Goal: Information Seeking & Learning: Learn about a topic

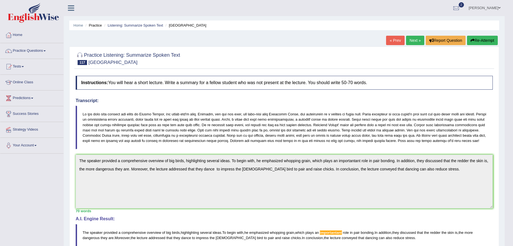
click at [414, 41] on link "Next »" at bounding box center [415, 40] width 18 height 9
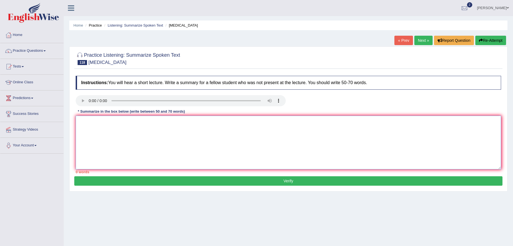
click at [95, 129] on textarea at bounding box center [288, 143] width 425 height 54
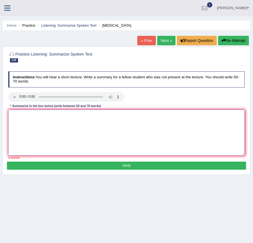
click at [155, 124] on textarea at bounding box center [126, 132] width 237 height 46
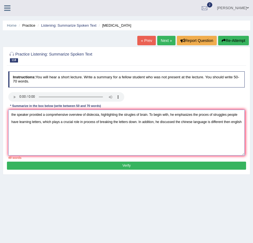
drag, startPoint x: 207, startPoint y: 123, endPoint x: 194, endPoint y: 123, distance: 13.3
click at [194, 123] on textarea "the speaker provided a comprehensive overview of dislecsia, highlighting the st…" at bounding box center [126, 132] width 237 height 46
click at [124, 135] on textarea "the speaker provided a comprehensive overview of dislecsia, highlighting the st…" at bounding box center [126, 132] width 237 height 46
click at [240, 122] on textarea "the speaker provided a comprehensive overview of dislecsia, highlighting the st…" at bounding box center [126, 132] width 237 height 46
click at [238, 121] on textarea "the speaker provided a comprehensive overview of dislecsia, highlighting the st…" at bounding box center [126, 132] width 237 height 46
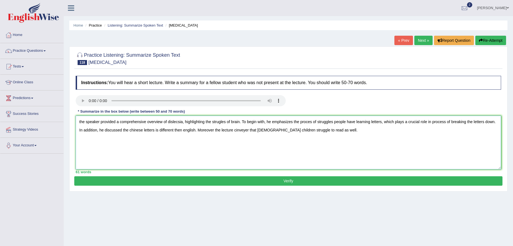
click at [221, 121] on textarea "the speaker provided a comprehensive overview of dislecsia, highlighting the st…" at bounding box center [288, 143] width 425 height 54
click at [313, 123] on textarea "the speaker provided a comprehensive overview of dislecsia, highlighting the st…" at bounding box center [288, 143] width 425 height 54
click at [359, 121] on textarea "the speaker provided a comprehensive overview of dislecsia, highlighting the st…" at bounding box center [288, 143] width 425 height 54
click at [271, 129] on textarea "the speaker provided a comprehensive overview of dislecsia, highlighting the st…" at bounding box center [288, 143] width 425 height 54
drag, startPoint x: 261, startPoint y: 131, endPoint x: 289, endPoint y: 122, distance: 29.5
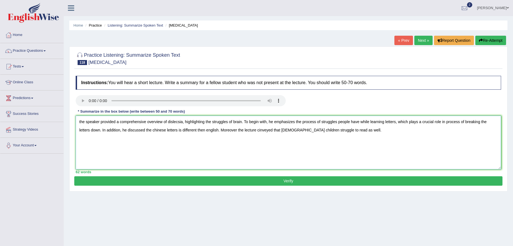
click at [261, 131] on textarea "the speaker provided a comprehensive overview of dislecsia, highlighting the st…" at bounding box center [288, 143] width 425 height 54
type textarea "the speaker provided a comprehensive overview of dislecsia, highlighting the st…"
click at [295, 182] on button "Verify" at bounding box center [288, 181] width 428 height 9
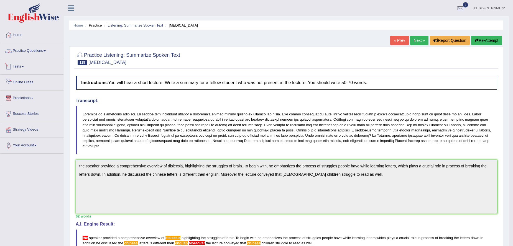
click at [31, 47] on link "Practice Questions" at bounding box center [31, 50] width 63 height 14
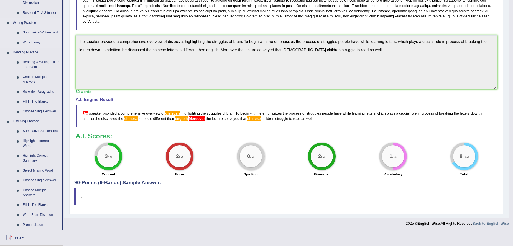
scroll to position [139, 0]
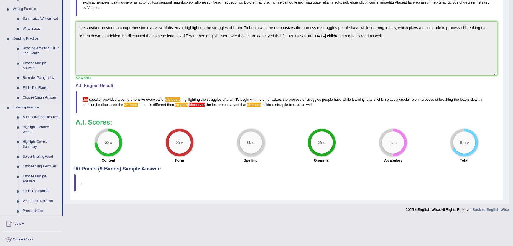
click at [37, 128] on link "Highlight Incorrect Words" at bounding box center [41, 130] width 42 height 15
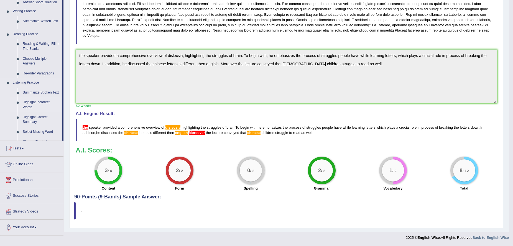
scroll to position [105, 0]
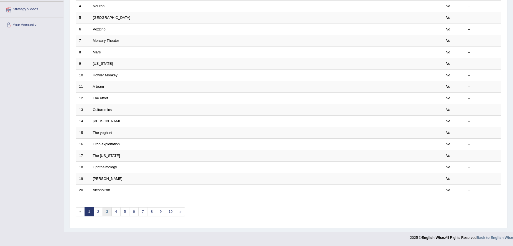
click at [111, 211] on link "3" at bounding box center [107, 212] width 9 height 9
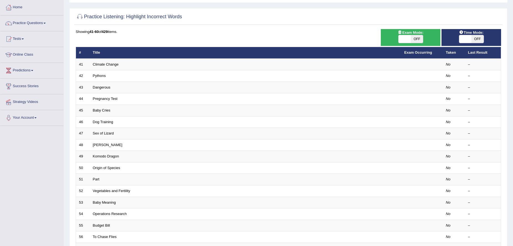
scroll to position [121, 0]
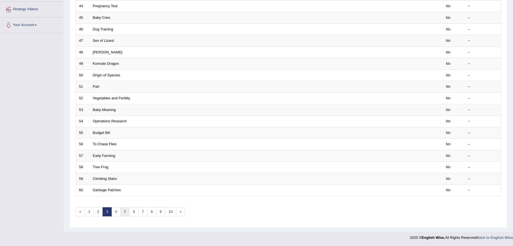
click at [124, 210] on link "5" at bounding box center [124, 212] width 9 height 9
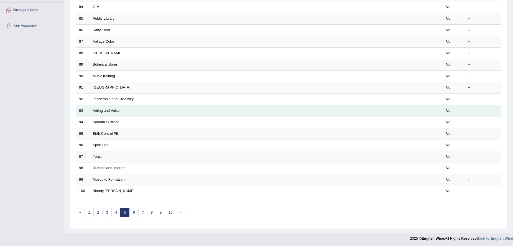
scroll to position [121, 0]
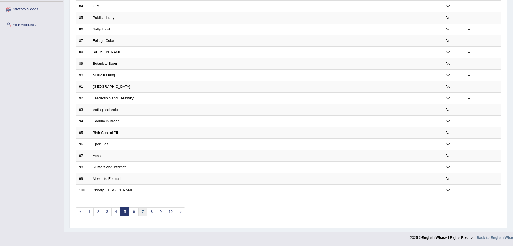
click at [143, 212] on link "7" at bounding box center [142, 212] width 9 height 9
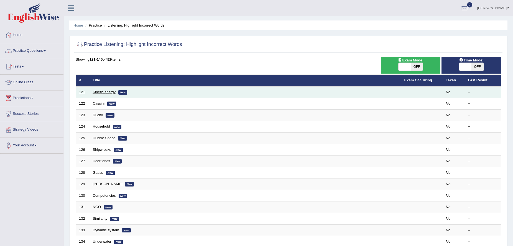
click at [105, 92] on link "Kinetic energy" at bounding box center [104, 92] width 23 height 4
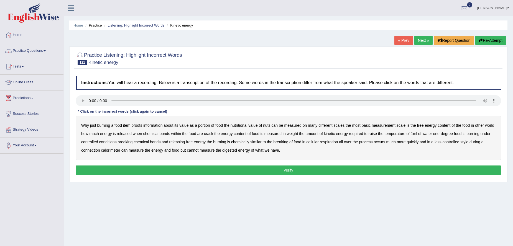
click at [137, 127] on b "proofs" at bounding box center [136, 125] width 11 height 4
drag, startPoint x: 266, startPoint y: 126, endPoint x: 271, endPoint y: 125, distance: 4.8
click at [271, 125] on div "Why just burning a food item proofs information about its value as a portion of…" at bounding box center [288, 138] width 425 height 44
click at [267, 126] on b "nuts" at bounding box center [266, 125] width 7 height 4
click at [487, 128] on div "Why just burning a food item proofs information about its value as a portion of…" at bounding box center [288, 138] width 425 height 44
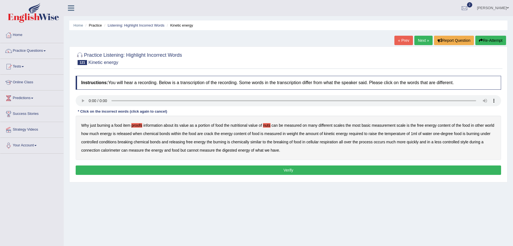
click at [491, 126] on b "world" at bounding box center [489, 125] width 9 height 4
click at [211, 135] on b "crack" at bounding box center [208, 134] width 9 height 4
click at [293, 133] on b "weight" at bounding box center [292, 134] width 11 height 4
click at [399, 134] on b "temperature" at bounding box center [394, 134] width 21 height 4
click at [397, 133] on b "temperature" at bounding box center [394, 134] width 21 height 4
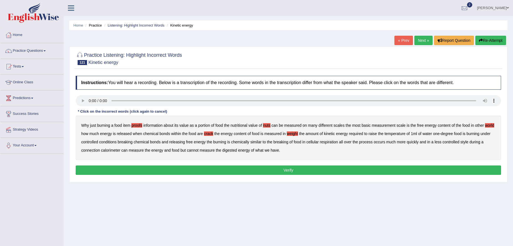
click at [288, 143] on div "Why just burning a food item proofs information about its value as a portion of…" at bounding box center [288, 138] width 425 height 44
click at [286, 143] on b "breaking" at bounding box center [281, 142] width 15 height 4
click at [464, 142] on b "style" at bounding box center [464, 142] width 8 height 4
click at [462, 142] on b "style" at bounding box center [464, 142] width 8 height 4
click at [466, 142] on b "style" at bounding box center [464, 142] width 8 height 4
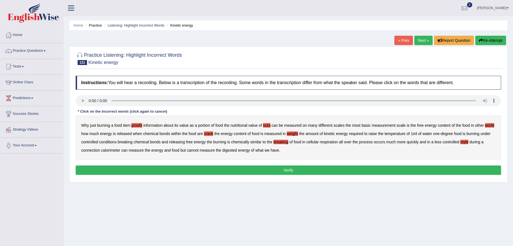
click at [274, 167] on button "Verify" at bounding box center [288, 170] width 425 height 9
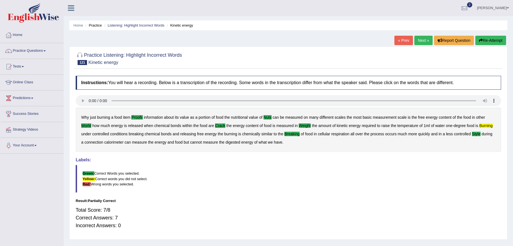
click at [424, 38] on link "Next »" at bounding box center [423, 40] width 18 height 9
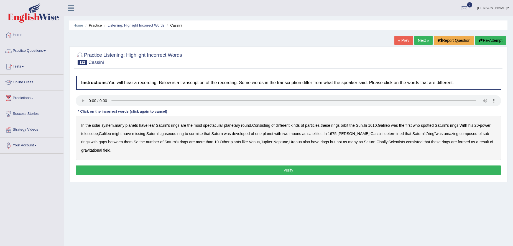
click at [154, 126] on b "leaf" at bounding box center [152, 125] width 6 height 4
click at [250, 135] on b "developed" at bounding box center [241, 134] width 18 height 4
click at [455, 135] on b "amazing" at bounding box center [451, 134] width 15 height 4
click at [421, 144] on b "consisted" at bounding box center [414, 142] width 16 height 4
click at [129, 168] on button "Verify" at bounding box center [288, 170] width 425 height 9
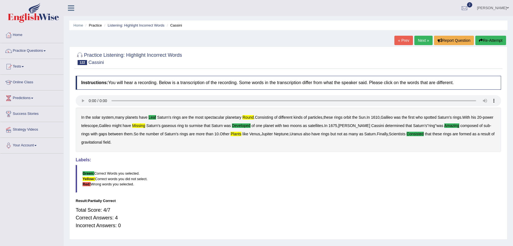
click at [421, 44] on link "Next »" at bounding box center [423, 40] width 18 height 9
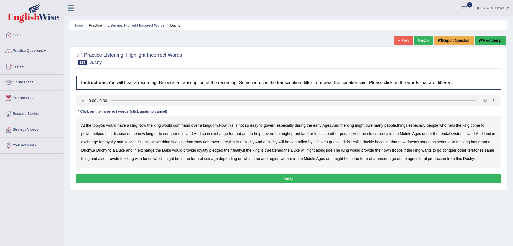
click at [186, 126] on b "command" at bounding box center [181, 125] width 17 height 4
click at [322, 127] on b "early" at bounding box center [317, 125] width 8 height 4
drag, startPoint x: 295, startPoint y: 134, endPoint x: 306, endPoint y: 134, distance: 10.8
click at [296, 134] on b "grant" at bounding box center [295, 134] width 9 height 4
click at [300, 134] on b "grant" at bounding box center [295, 134] width 9 height 4
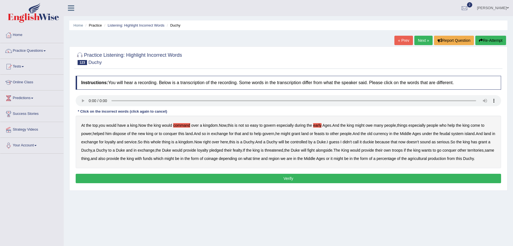
click at [372, 134] on b "old" at bounding box center [369, 134] width 5 height 4
click at [283, 152] on b "threatened" at bounding box center [274, 150] width 19 height 4
click at [260, 150] on b "king" at bounding box center [256, 150] width 7 height 4
click at [152, 159] on b "funds" at bounding box center [147, 159] width 9 height 4
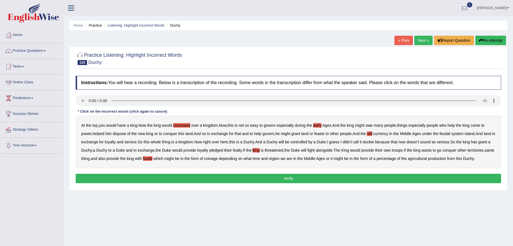
click at [269, 183] on button "Verify" at bounding box center [288, 178] width 425 height 9
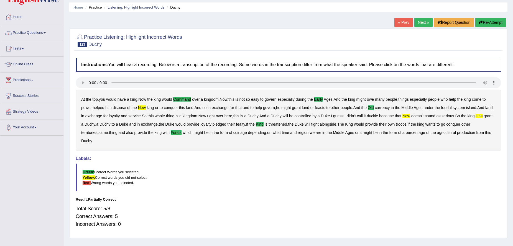
scroll to position [28, 0]
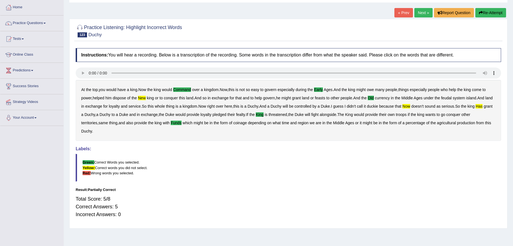
click at [425, 14] on link "Next »" at bounding box center [423, 12] width 18 height 9
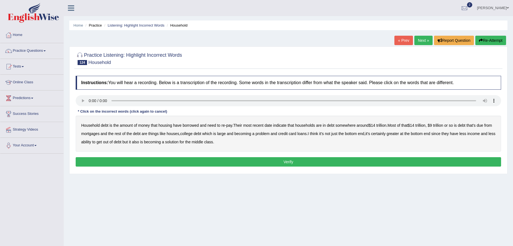
click at [170, 126] on b "housing" at bounding box center [166, 125] width 14 height 4
click at [167, 127] on b "housing" at bounding box center [166, 125] width 14 height 4
click at [272, 127] on b "date" at bounding box center [267, 125] width 7 height 4
click at [179, 134] on b "houses" at bounding box center [173, 134] width 12 height 4
click at [226, 134] on b "large" at bounding box center [221, 134] width 9 height 4
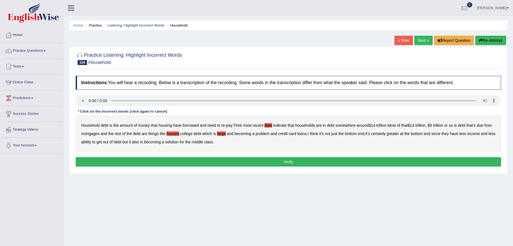
click at [307, 134] on b "loans" at bounding box center [301, 134] width 9 height 4
click at [178, 142] on b "solution" at bounding box center [171, 142] width 13 height 4
click at [242, 163] on button "Verify" at bounding box center [288, 161] width 425 height 9
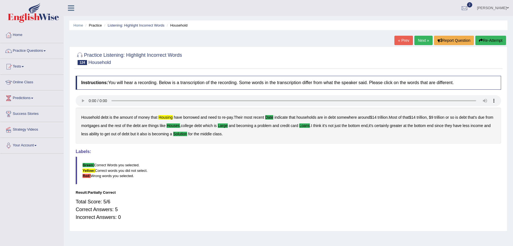
click at [425, 41] on link "Next »" at bounding box center [423, 40] width 18 height 9
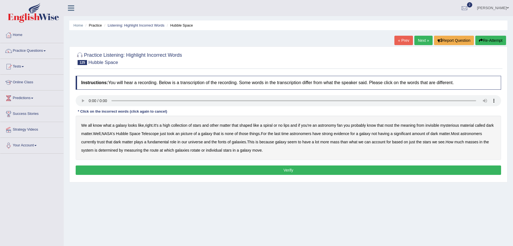
click at [168, 127] on b "high" at bounding box center [166, 125] width 7 height 4
click at [409, 125] on b "meaning" at bounding box center [408, 125] width 15 height 4
click at [280, 134] on b "last" at bounding box center [277, 134] width 6 height 4
click at [97, 142] on div "We all know what a galaxy looks like , right . It's a high collection of stars …" at bounding box center [288, 138] width 425 height 44
click at [98, 143] on b "trust" at bounding box center [100, 142] width 7 height 4
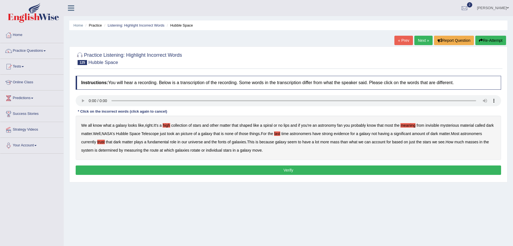
click at [155, 152] on b "route" at bounding box center [154, 150] width 9 height 4
click at [267, 174] on button "Verify" at bounding box center [288, 170] width 425 height 9
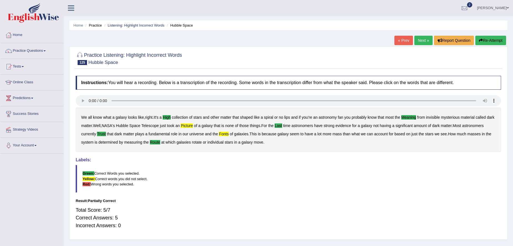
click at [419, 41] on link "Next »" at bounding box center [423, 40] width 18 height 9
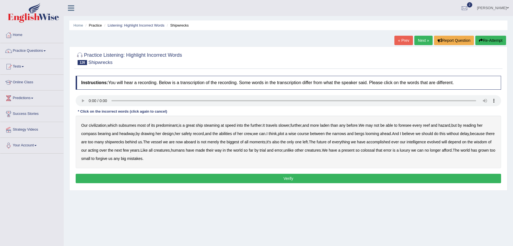
click at [172, 127] on b "predominant" at bounding box center [167, 125] width 22 height 4
click at [254, 125] on b "further" at bounding box center [256, 125] width 11 height 4
click at [288, 127] on b "slower" at bounding box center [283, 125] width 11 height 4
click at [412, 127] on b "foresee" at bounding box center [405, 125] width 13 height 4
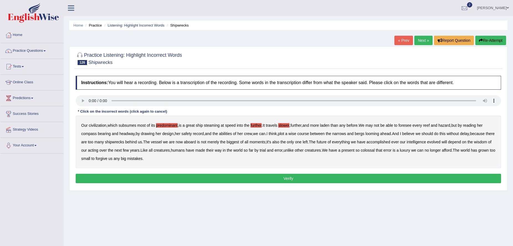
click at [459, 126] on div "Our civilization , which subsumes most of its predominant , is a great ship ste…" at bounding box center [288, 142] width 425 height 53
click at [379, 135] on b "looming" at bounding box center [373, 134] width 14 height 4
click at [266, 142] on b "moments" at bounding box center [257, 142] width 16 height 4
click at [399, 144] on b "ever" at bounding box center [394, 142] width 7 height 4
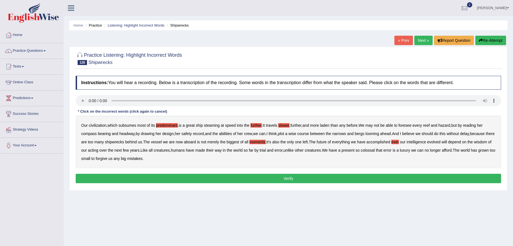
click at [98, 152] on b "acting" at bounding box center [93, 150] width 10 height 4
click at [219, 180] on button "Verify" at bounding box center [288, 178] width 425 height 9
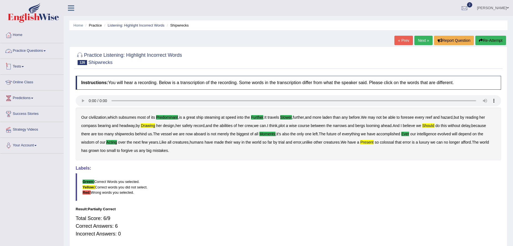
click at [15, 47] on link "Practice Questions" at bounding box center [31, 50] width 63 height 14
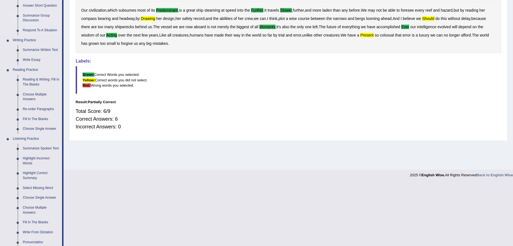
scroll to position [111, 0]
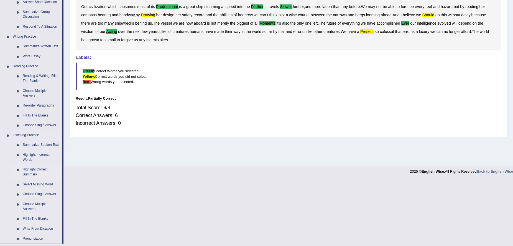
click at [42, 170] on link "Highlight Correct Summary" at bounding box center [41, 172] width 42 height 15
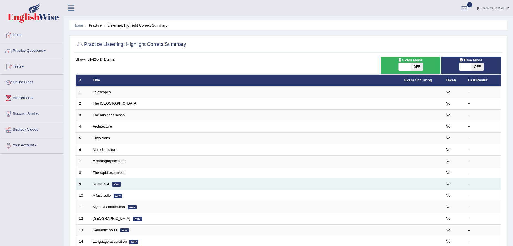
click at [95, 182] on td "Romans 4 New" at bounding box center [246, 185] width 312 height 12
click at [99, 184] on link "Romans 4" at bounding box center [101, 184] width 16 height 4
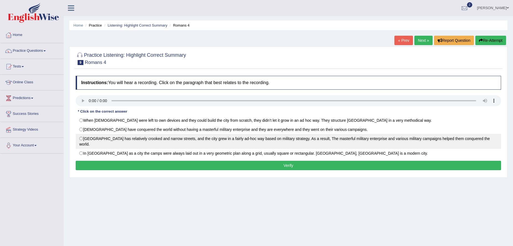
click at [115, 141] on label "[GEOGRAPHIC_DATA] has relatively crooked and narrow streets, and the city grew …" at bounding box center [288, 141] width 425 height 15
radio input "true"
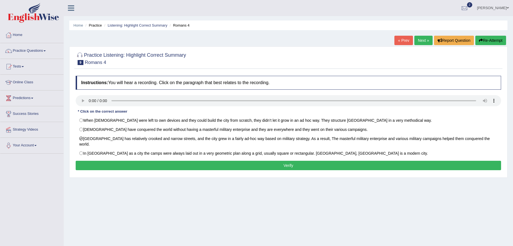
click at [119, 161] on button "Verify" at bounding box center [288, 165] width 425 height 9
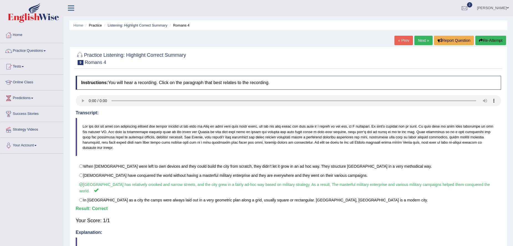
click at [419, 40] on link "Next »" at bounding box center [423, 40] width 18 height 9
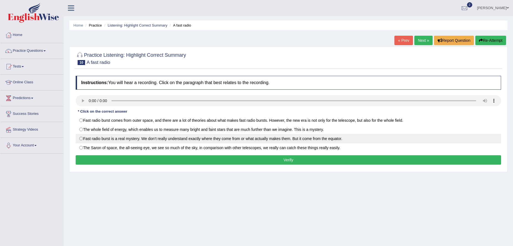
click at [165, 141] on label "Fast radio burst is a real mystery. We don’t really understand exactly where th…" at bounding box center [288, 138] width 425 height 9
radio input "true"
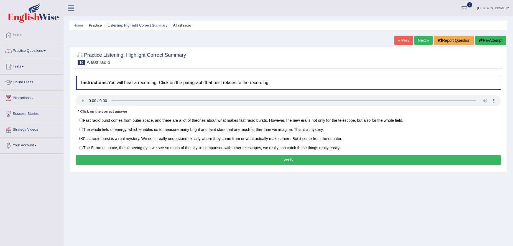
click at [172, 159] on button "Verify" at bounding box center [288, 159] width 425 height 9
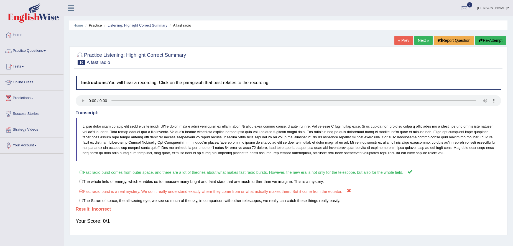
click at [415, 42] on link "Next »" at bounding box center [423, 40] width 18 height 9
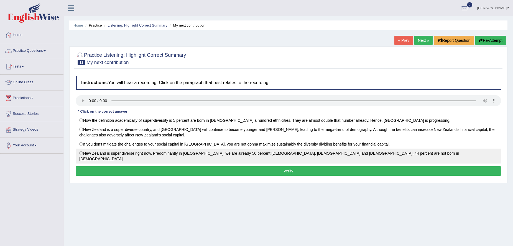
click at [85, 154] on label "New Zealand is super diverse right now. Predominantly in Auckland, we are alrea…" at bounding box center [288, 156] width 425 height 15
radio input "true"
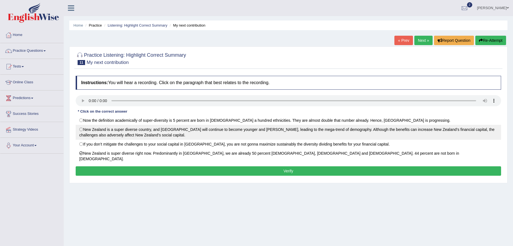
click at [125, 128] on label "New Zealand is a super diverse country, and Auckland will continue to become yo…" at bounding box center [288, 132] width 425 height 15
radio input "true"
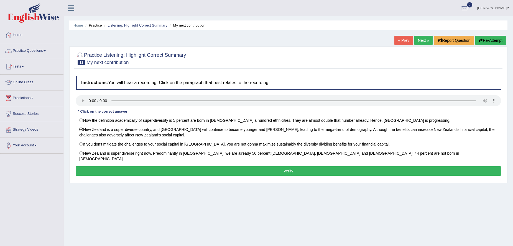
click at [224, 167] on button "Verify" at bounding box center [288, 171] width 425 height 9
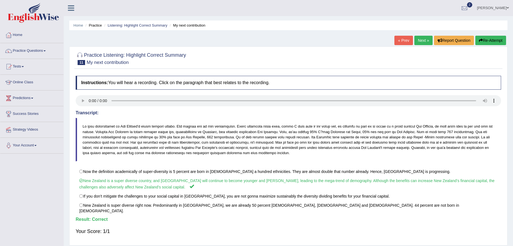
click at [25, 51] on link "Practice Questions" at bounding box center [31, 50] width 63 height 14
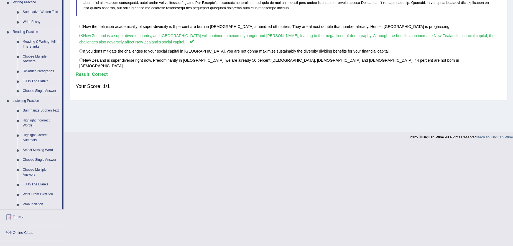
scroll to position [166, 0]
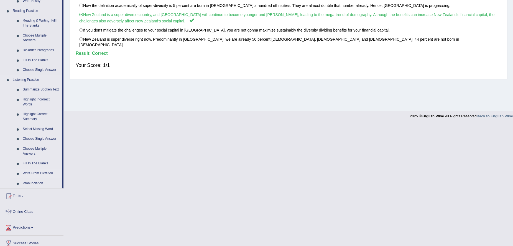
click at [40, 174] on link "Write From Dictation" at bounding box center [41, 174] width 42 height 10
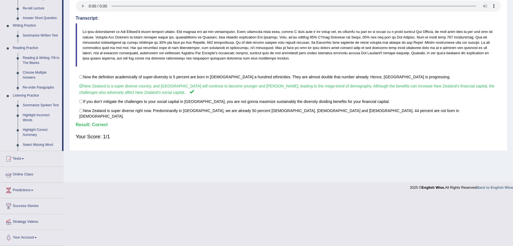
scroll to position [45, 0]
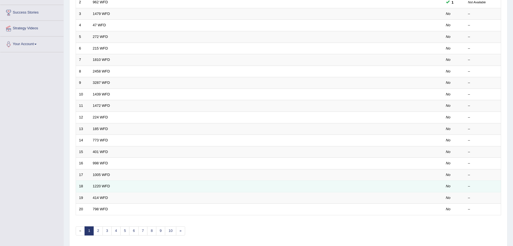
scroll to position [121, 0]
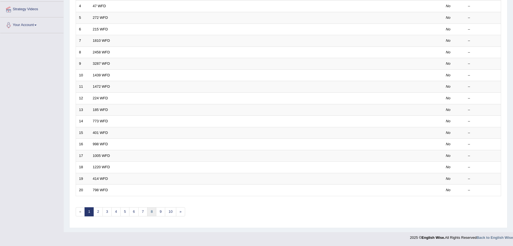
click at [151, 214] on link "8" at bounding box center [151, 212] width 9 height 9
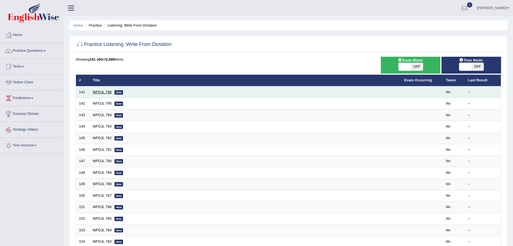
click at [97, 92] on link "WFDJL 796" at bounding box center [102, 92] width 19 height 4
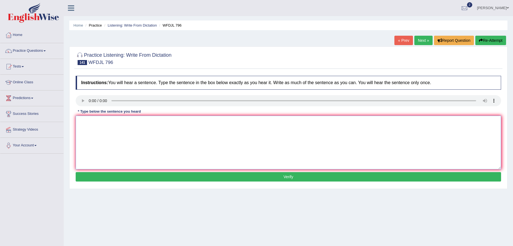
click at [90, 122] on textarea at bounding box center [288, 143] width 425 height 54
type textarea "students of accounting should grasp profit statements well."
click at [192, 177] on button "Verify" at bounding box center [288, 176] width 425 height 9
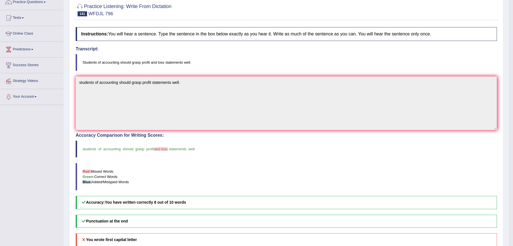
scroll to position [24, 0]
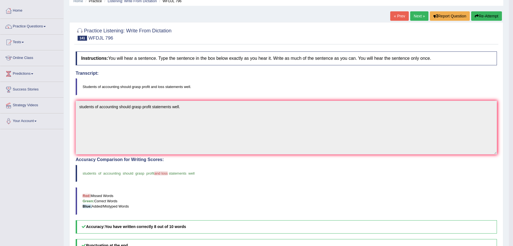
click at [419, 19] on link "Next »" at bounding box center [419, 15] width 18 height 9
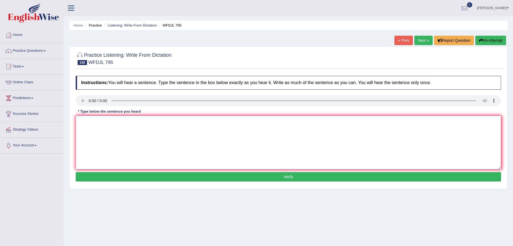
click at [104, 128] on textarea at bounding box center [288, 143] width 425 height 54
click at [173, 124] on textarea "a concess of climate change should its system" at bounding box center [288, 143] width 425 height 54
type textarea "a concess of climate change should its system."
click at [175, 179] on button "Verify" at bounding box center [288, 176] width 425 height 9
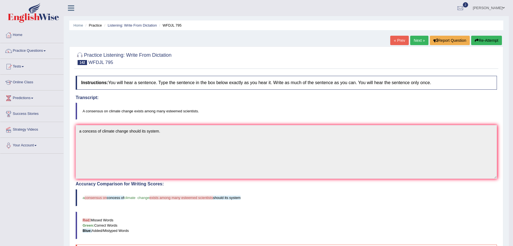
click at [419, 41] on link "Next »" at bounding box center [419, 40] width 18 height 9
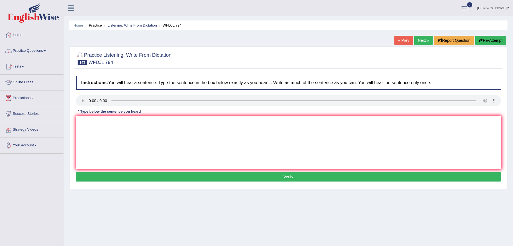
click at [80, 130] on textarea at bounding box center [288, 143] width 425 height 54
type textarea "S"
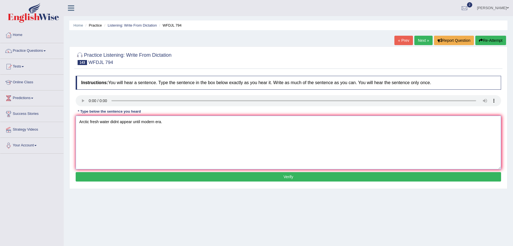
click at [116, 122] on textarea "Arctic fresh water didnt appear until modern era." at bounding box center [288, 143] width 425 height 54
type textarea "Arctic fresh water did'nt appear until modern era."
click at [169, 173] on button "Verify" at bounding box center [288, 176] width 425 height 9
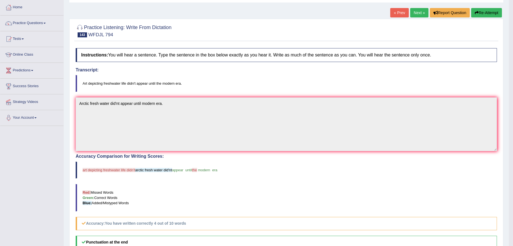
scroll to position [24, 0]
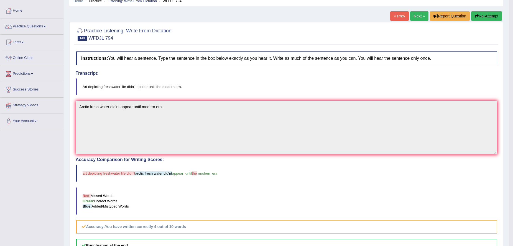
click at [421, 14] on link "Next »" at bounding box center [419, 15] width 18 height 9
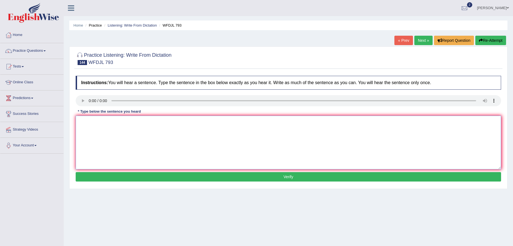
click at [95, 132] on textarea at bounding box center [288, 143] width 425 height 54
click at [89, 123] on textarea "He wasnt the only advocate pushing the legal reform back then." at bounding box center [288, 143] width 425 height 54
click at [92, 122] on textarea "He wasnt the only advocate pushing the legal reform back then." at bounding box center [288, 143] width 425 height 54
type textarea "He was'nt the only advocate pushing the legal reform back then."
click at [207, 176] on button "Verify" at bounding box center [288, 176] width 425 height 9
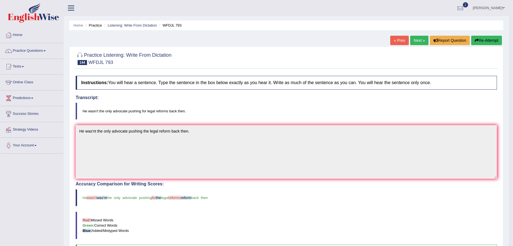
click at [417, 43] on link "Next »" at bounding box center [419, 40] width 18 height 9
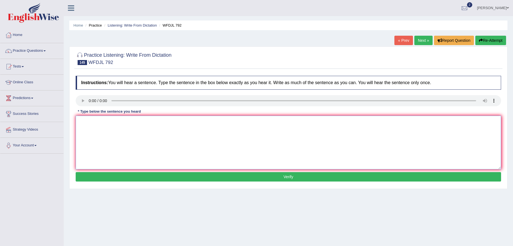
click at [93, 138] on textarea at bounding box center [288, 143] width 425 height 54
type textarea "O"
click at [143, 122] on textarea "I anticipated our meeting would be in smaller conference room." at bounding box center [288, 143] width 425 height 54
type textarea "I anticipated our meeting would be in a smaller conference room."
click at [222, 175] on button "Verify" at bounding box center [288, 176] width 425 height 9
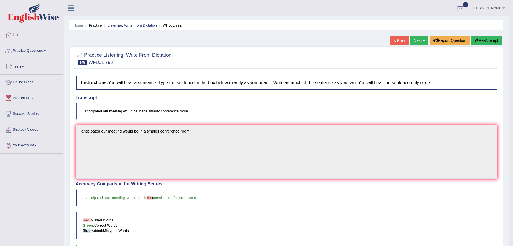
click at [30, 51] on link "Practice Questions" at bounding box center [31, 50] width 63 height 14
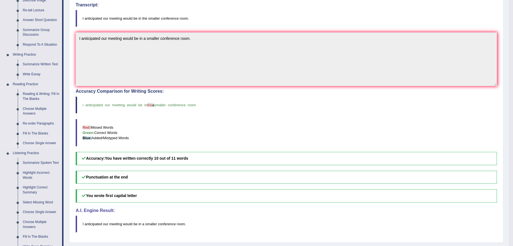
scroll to position [37, 0]
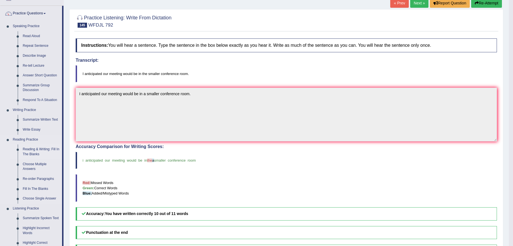
click at [41, 151] on link "Reading & Writing: Fill In The Blanks" at bounding box center [41, 152] width 42 height 15
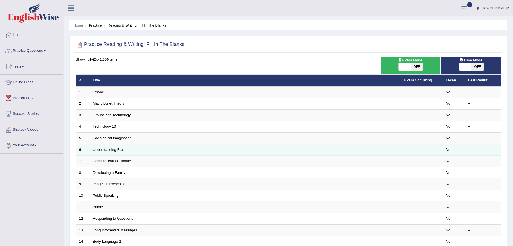
click at [96, 151] on link "Understanding Bias" at bounding box center [108, 150] width 31 height 4
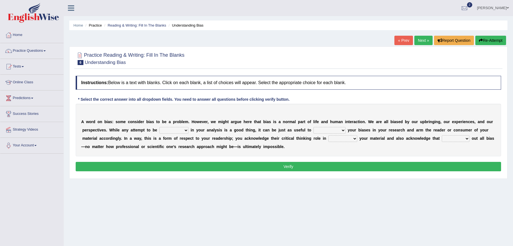
click at [168, 129] on select "objective optimistic subjective pessimistic" at bounding box center [173, 130] width 29 height 7
select select "optimistic"
click at [159, 127] on select "objective optimistic subjective pessimistic" at bounding box center [173, 130] width 29 height 7
click at [320, 130] on select "assume achieve acquire acknowledge" at bounding box center [329, 130] width 32 height 7
click at [313, 127] on select "assume achieve acquire acknowledge" at bounding box center [329, 130] width 32 height 7
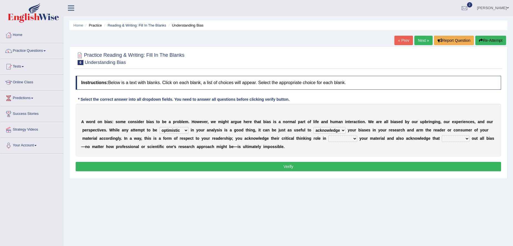
click at [342, 130] on select "assume achieve acquire acknowledge" at bounding box center [329, 130] width 32 height 7
select select "achieve"
click at [313, 127] on select "assume achieve acquire acknowledge" at bounding box center [329, 130] width 32 height 7
click at [338, 139] on select "contacting consuming conducting confirming" at bounding box center [342, 139] width 29 height 7
select select "conducting"
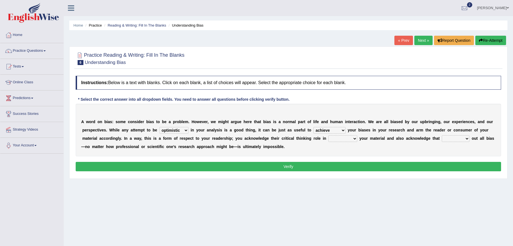
click at [328, 136] on select "contacting consuming conducting confirming" at bounding box center [342, 139] width 29 height 7
click at [448, 143] on div "A w o r d o n b i a s : s o m e c o n s i d e r b i a s t o b e a p r o b l e m…" at bounding box center [288, 130] width 425 height 53
click at [452, 138] on select "phasing building ruling pushing" at bounding box center [456, 139] width 28 height 7
select select "ruling"
click at [442, 136] on select "phasing building ruling pushing" at bounding box center [456, 139] width 28 height 7
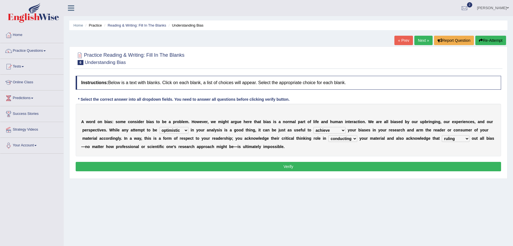
click at [200, 164] on button "Verify" at bounding box center [288, 166] width 425 height 9
